Goal: Transaction & Acquisition: Obtain resource

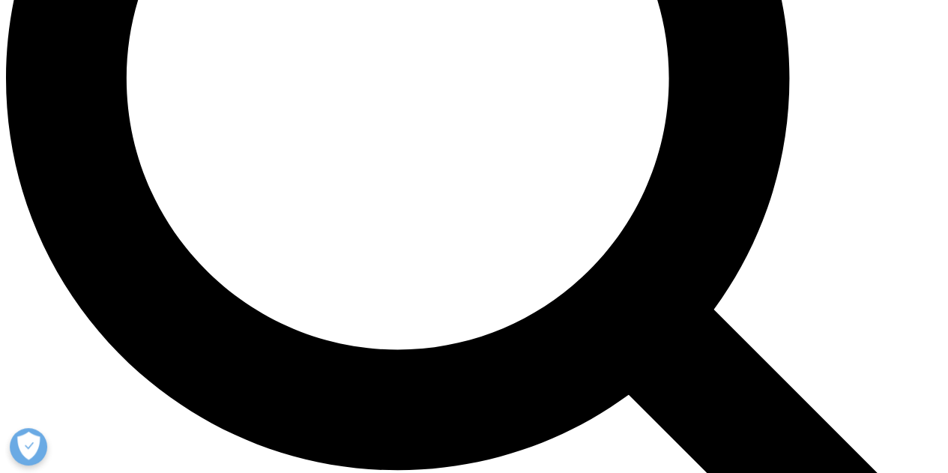
scroll to position [899, 0]
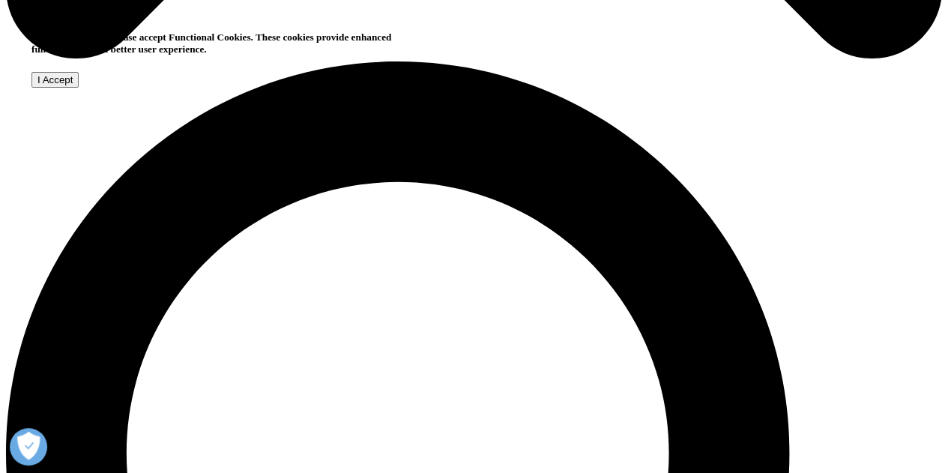
click at [79, 88] on input "I Accept" at bounding box center [54, 80] width 47 height 16
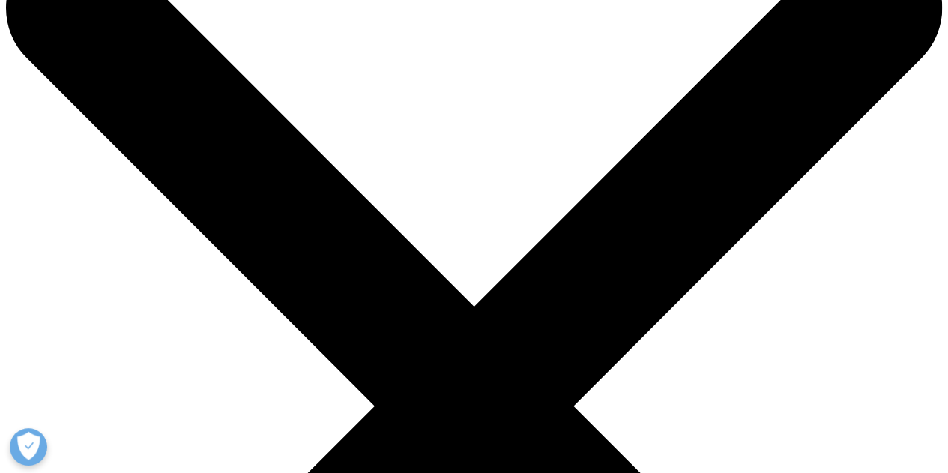
scroll to position [150, 0]
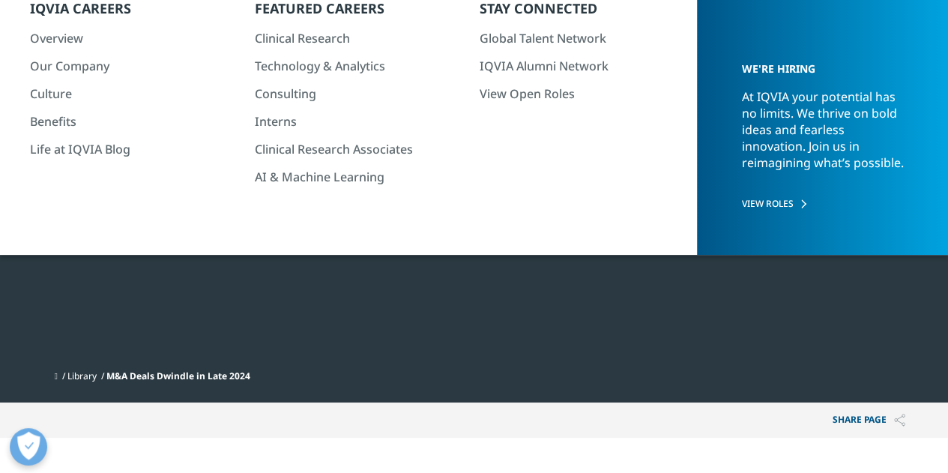
click at [815, 173] on div at bounding box center [771, 164] width 289 height 337
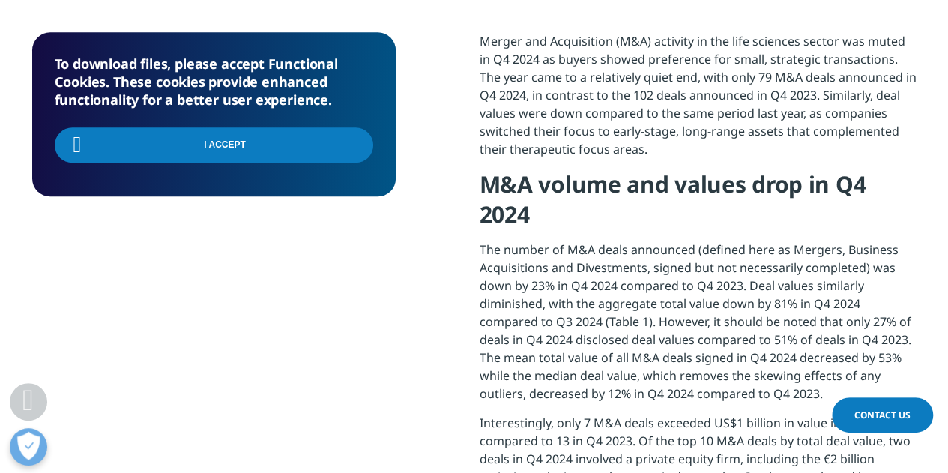
scroll to position [599, 0]
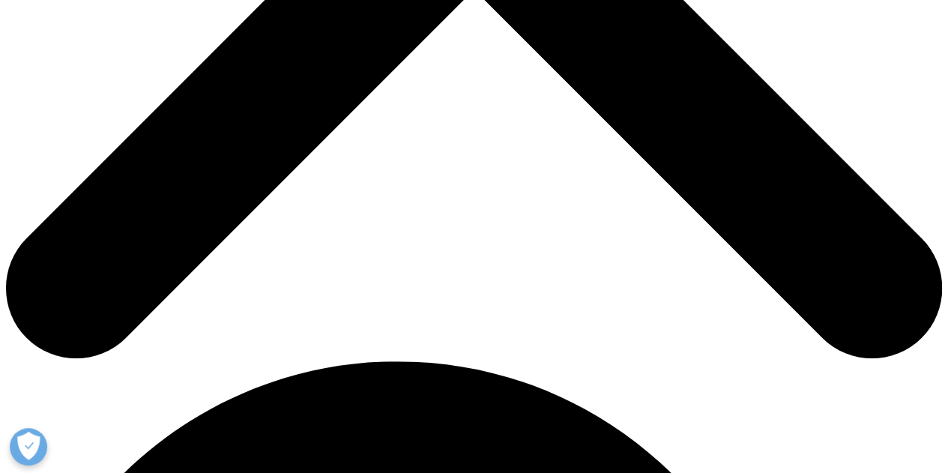
drag, startPoint x: 700, startPoint y: 103, endPoint x: 881, endPoint y: 96, distance: 180.6
drag, startPoint x: 596, startPoint y: 118, endPoint x: 792, endPoint y: 118, distance: 195.5
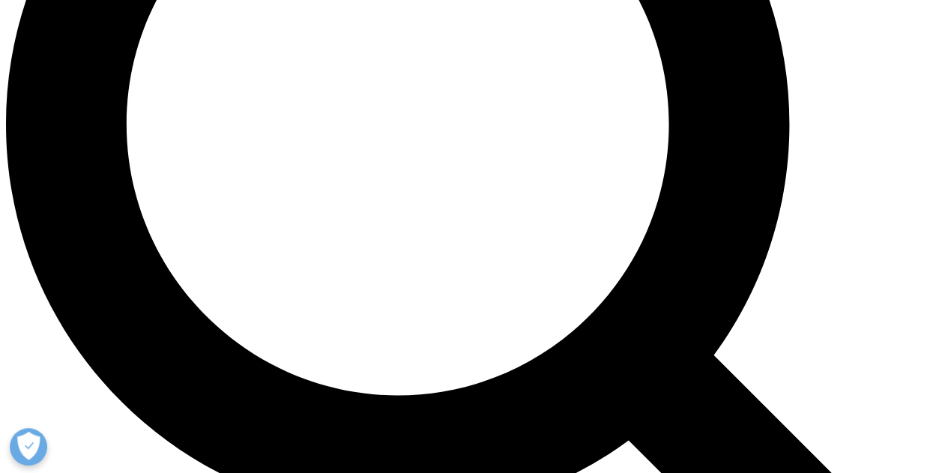
scroll to position [1198, 0]
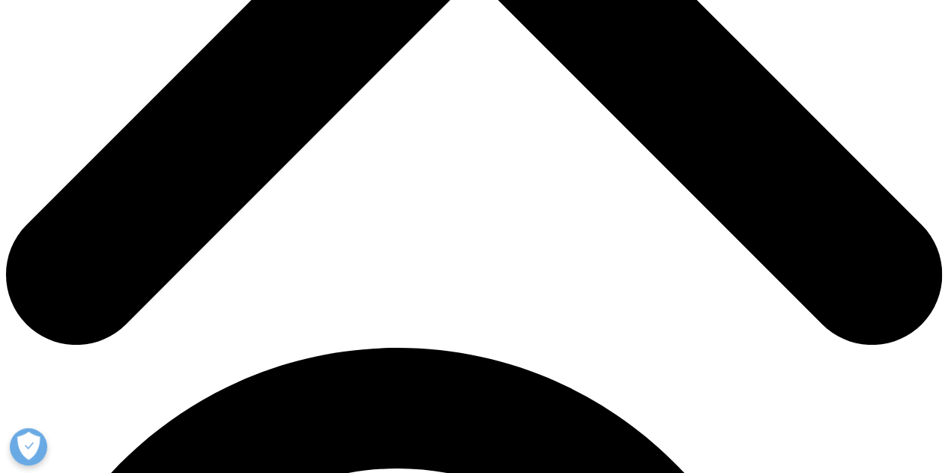
scroll to position [599, 0]
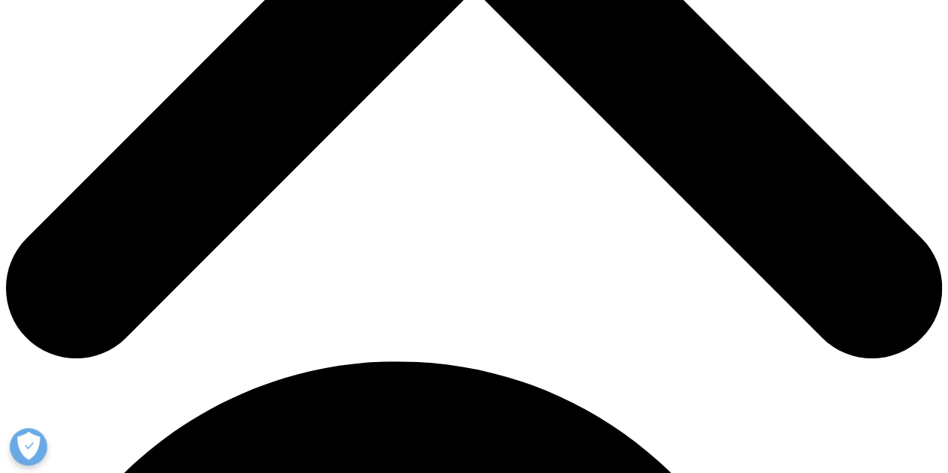
type input "Hemant"
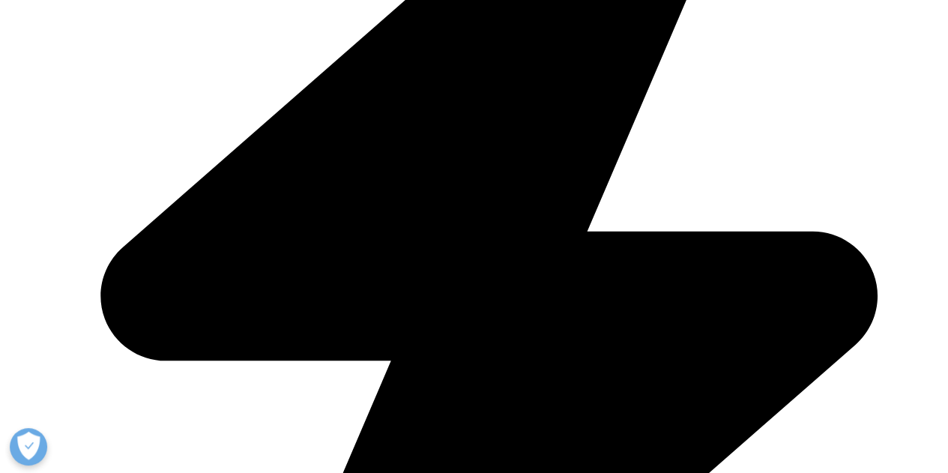
type input "V"
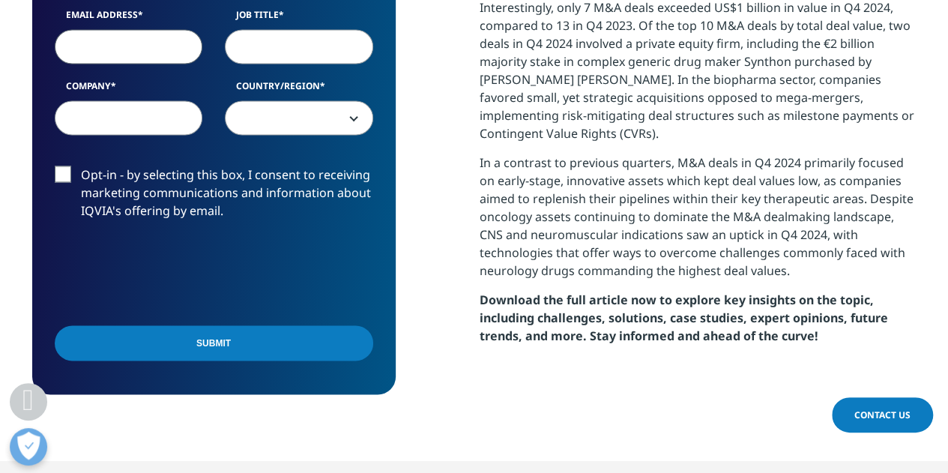
scroll to position [1198, 0]
